Goal: Find specific page/section: Find specific page/section

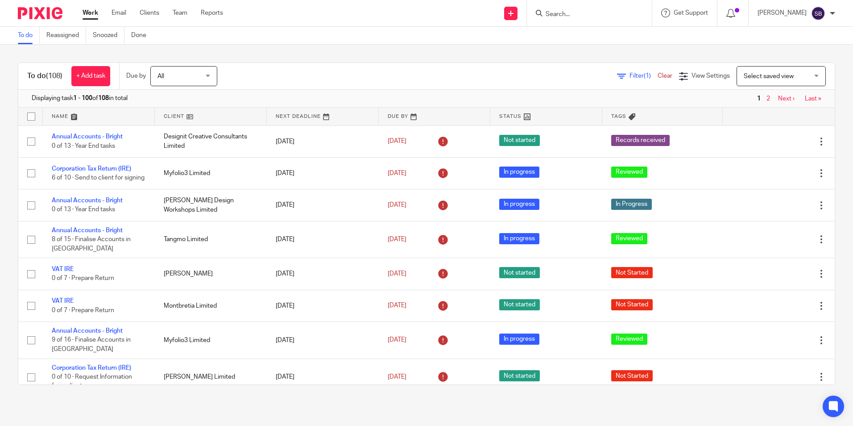
drag, startPoint x: 589, startPoint y: 7, endPoint x: 589, endPoint y: 14, distance: 7.6
click at [589, 7] on div at bounding box center [589, 13] width 125 height 26
click at [588, 15] on input "Search" at bounding box center [585, 15] width 80 height 8
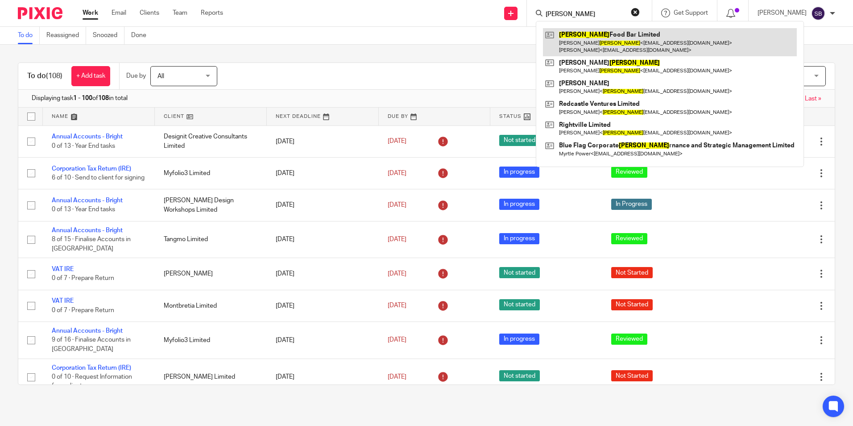
type input "bove"
click at [600, 40] on link at bounding box center [670, 42] width 254 height 28
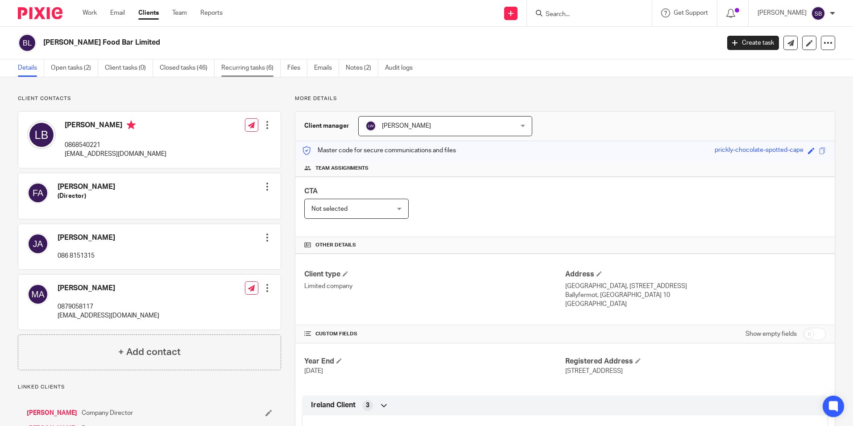
click at [258, 64] on link "Recurring tasks (6)" at bounding box center [250, 67] width 59 height 17
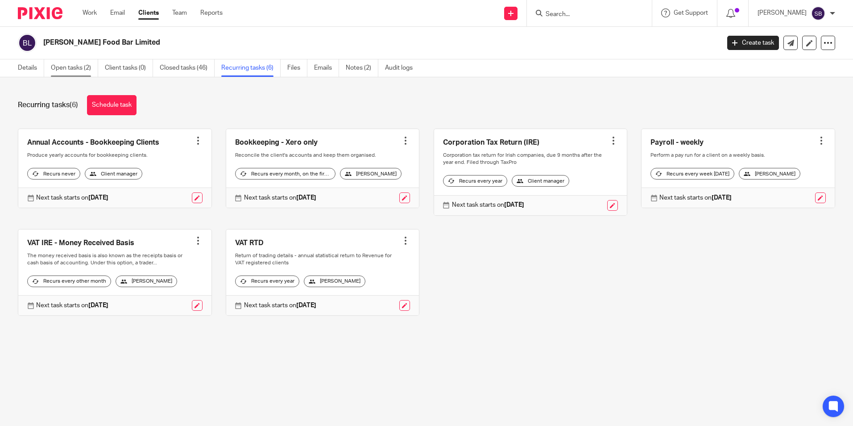
click at [80, 65] on link "Open tasks (2)" at bounding box center [74, 67] width 47 height 17
